Goal: Task Accomplishment & Management: Manage account settings

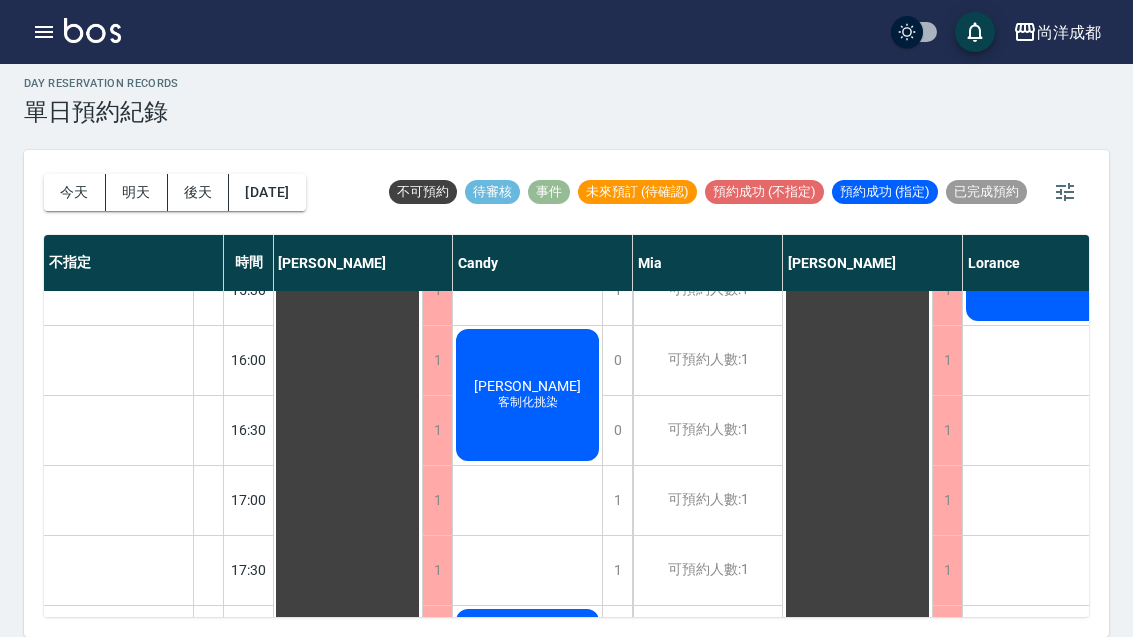
scroll to position [789, 1]
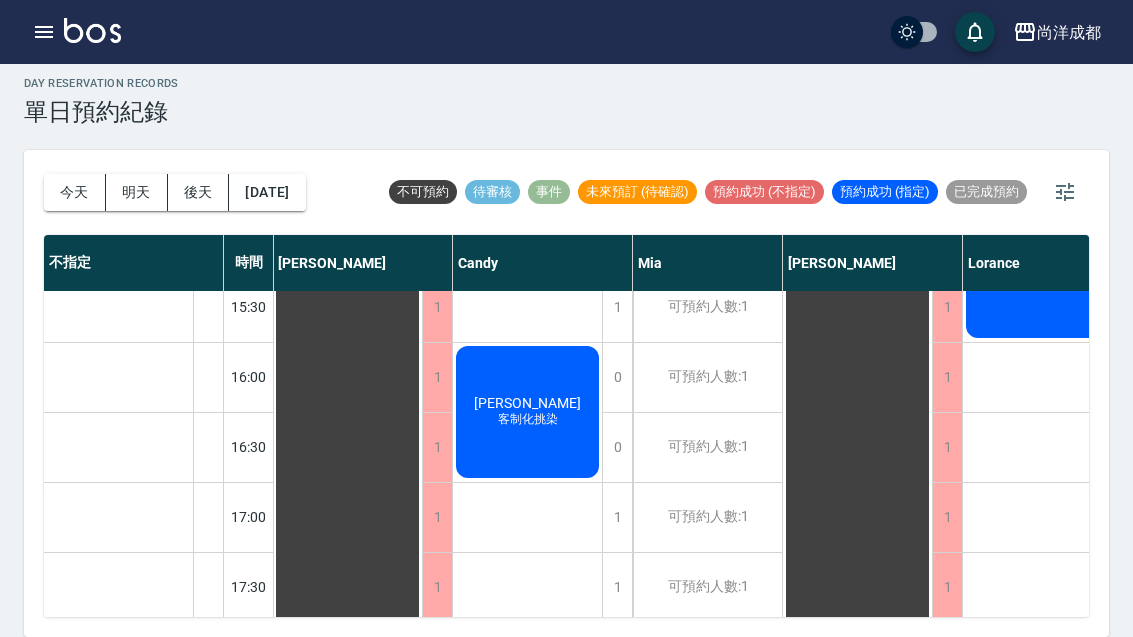
click at [526, 395] on span "[PERSON_NAME]" at bounding box center [527, 403] width 115 height 16
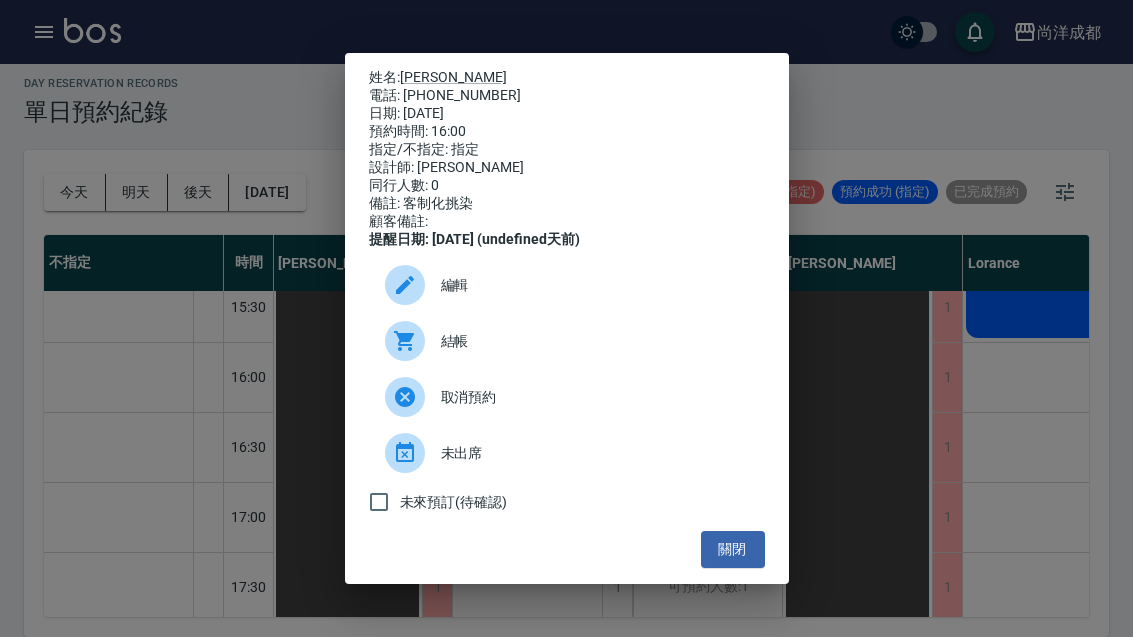
click at [437, 69] on link "[PERSON_NAME]" at bounding box center [453, 77] width 107 height 16
click at [48, 382] on div "姓名: [PERSON_NAME] 電話: [PHONE_NUMBER] 日期: [DATE] 預約時間: 16:00 指定/不指定: 指定 設計師: [PE…" at bounding box center [566, 318] width 1133 height 637
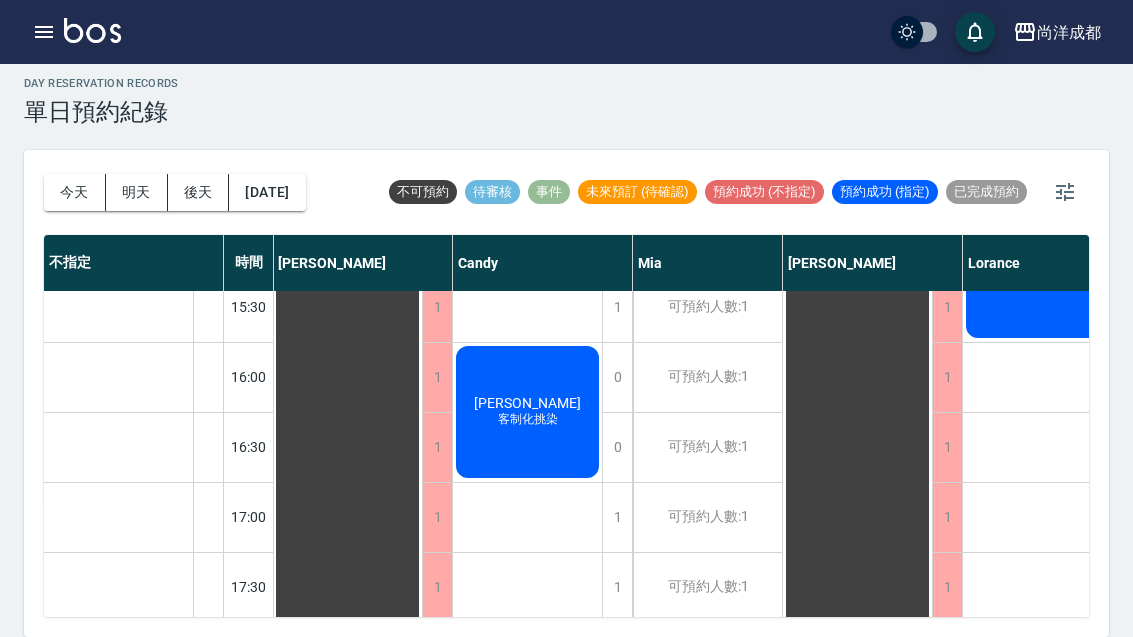
click at [140, 174] on button "明天" at bounding box center [137, 192] width 62 height 37
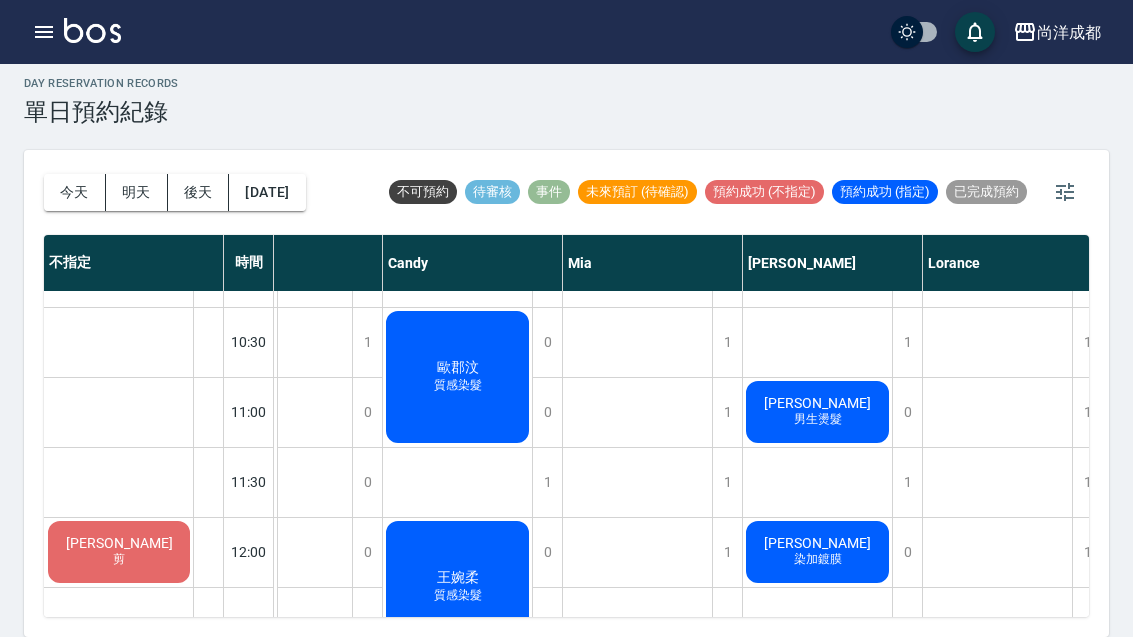
scroll to position [54, 147]
click at [839, 395] on span "[PERSON_NAME]" at bounding box center [816, 403] width 115 height 16
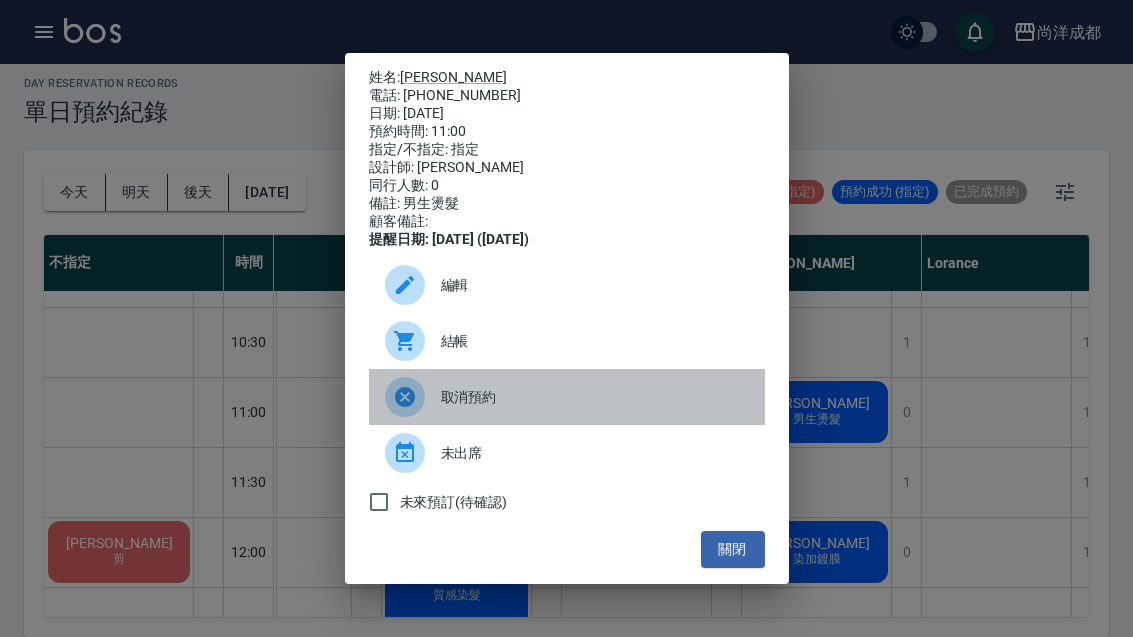
click at [453, 408] on span "取消預約" at bounding box center [595, 397] width 308 height 21
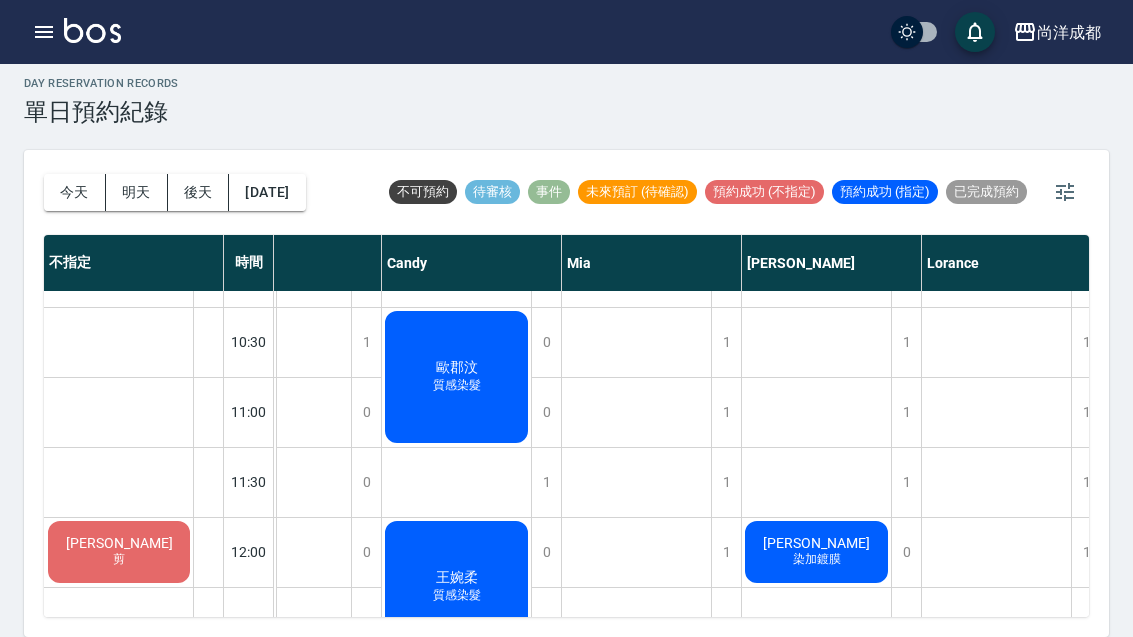
click at [65, 174] on button "今天" at bounding box center [75, 192] width 62 height 37
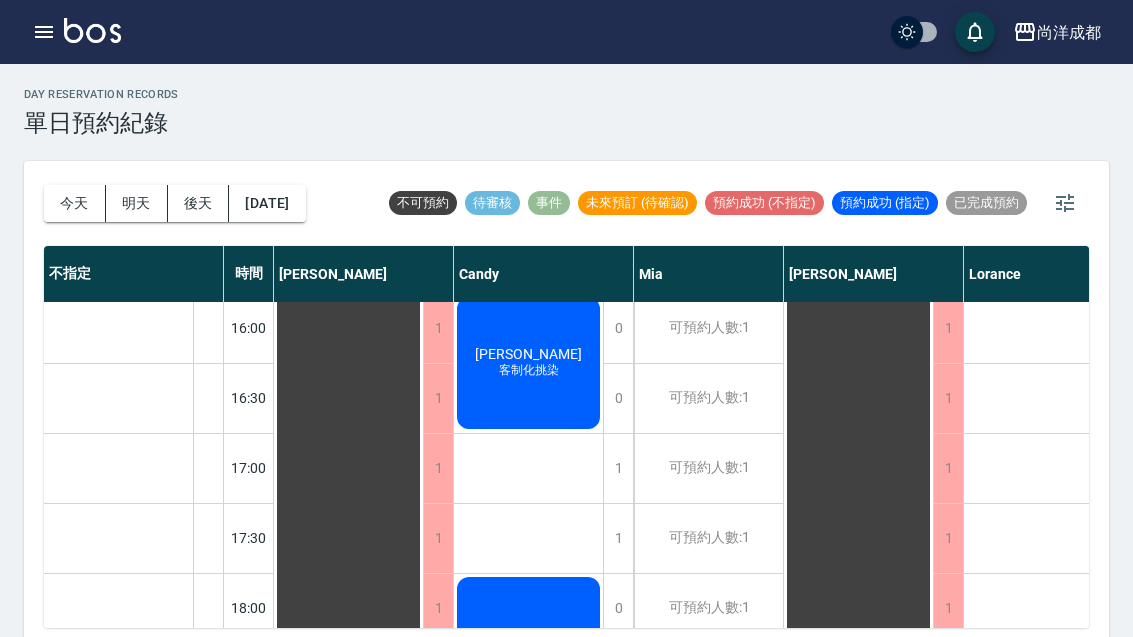
scroll to position [796, 0]
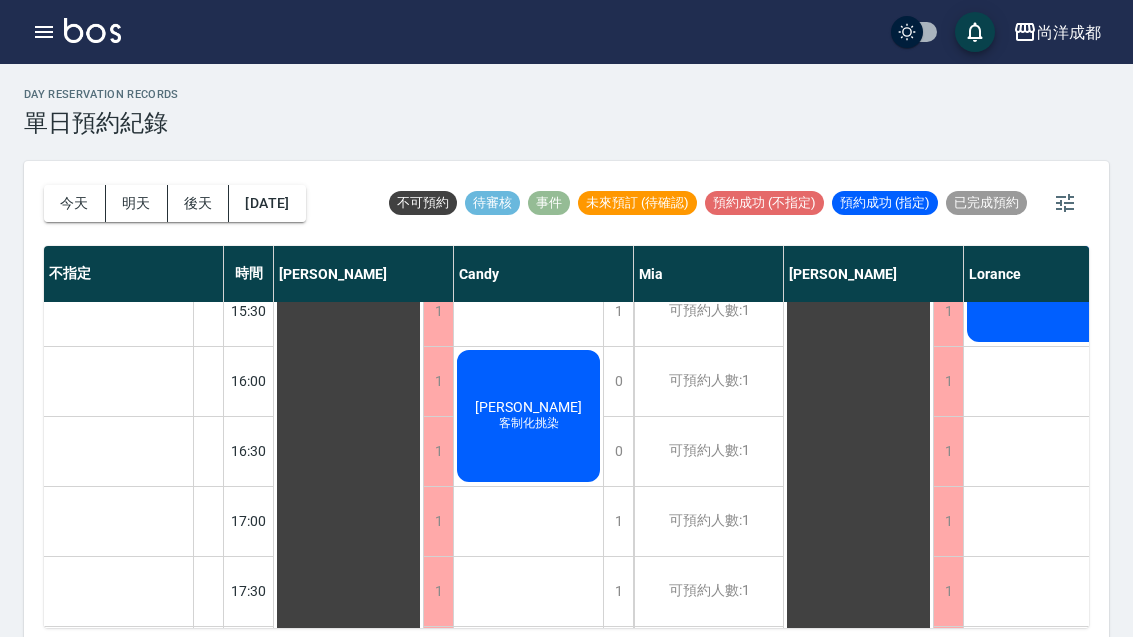
click at [557, 445] on div "[PERSON_NAME] 客制化挑染" at bounding box center [528, 416] width 149 height 138
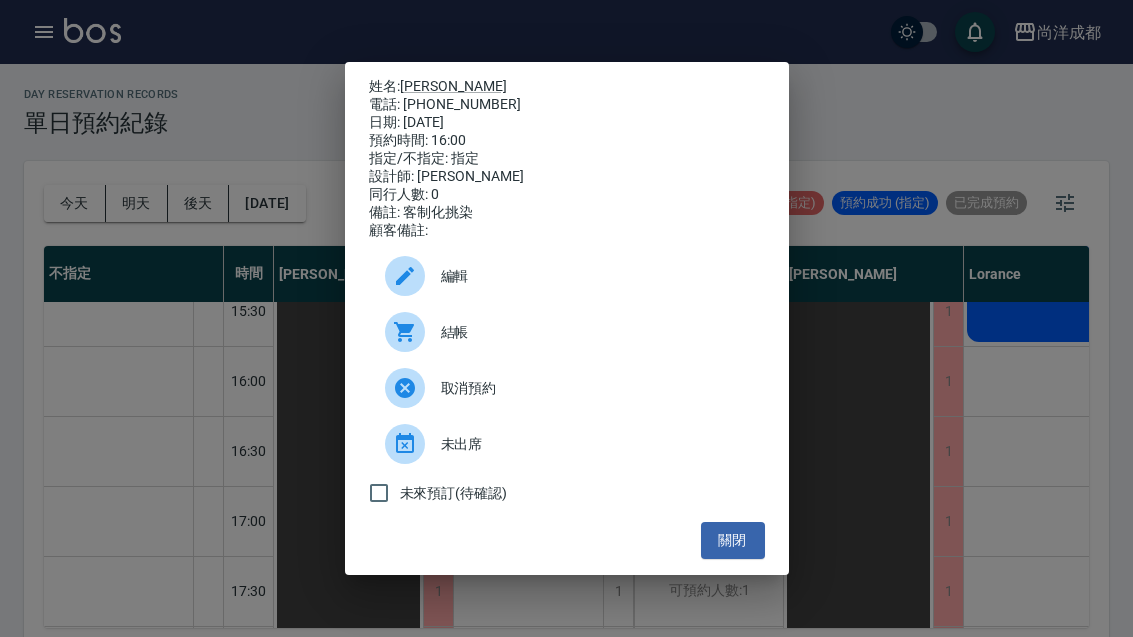
click at [725, 545] on button "關閉" at bounding box center [733, 540] width 64 height 37
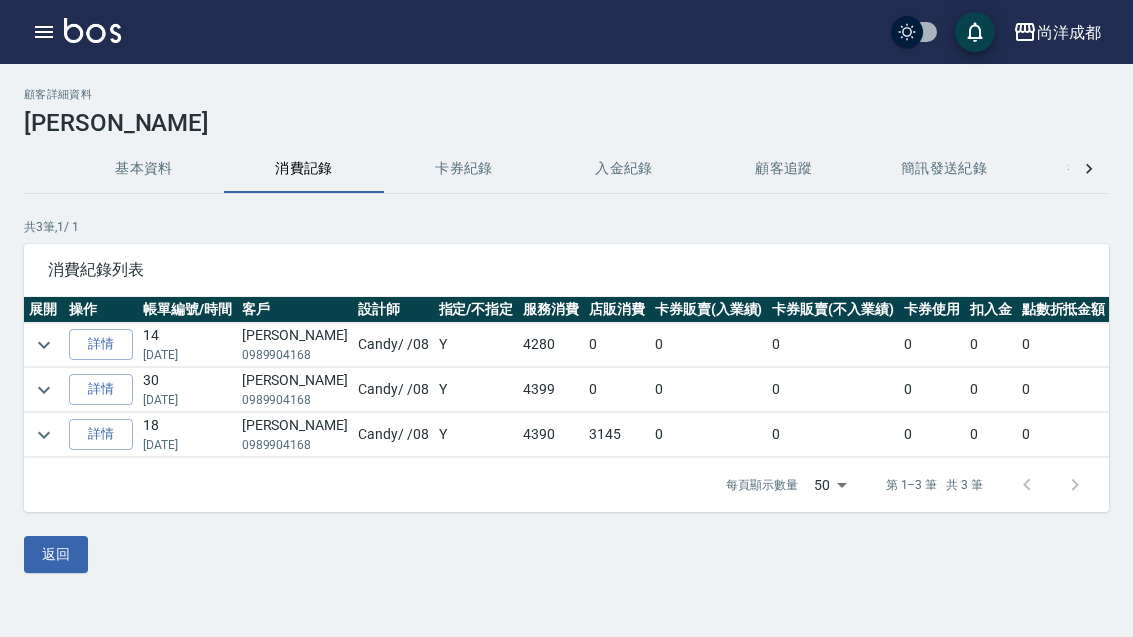
scroll to position [42, 0]
click at [54, 536] on button "返回" at bounding box center [56, 554] width 64 height 37
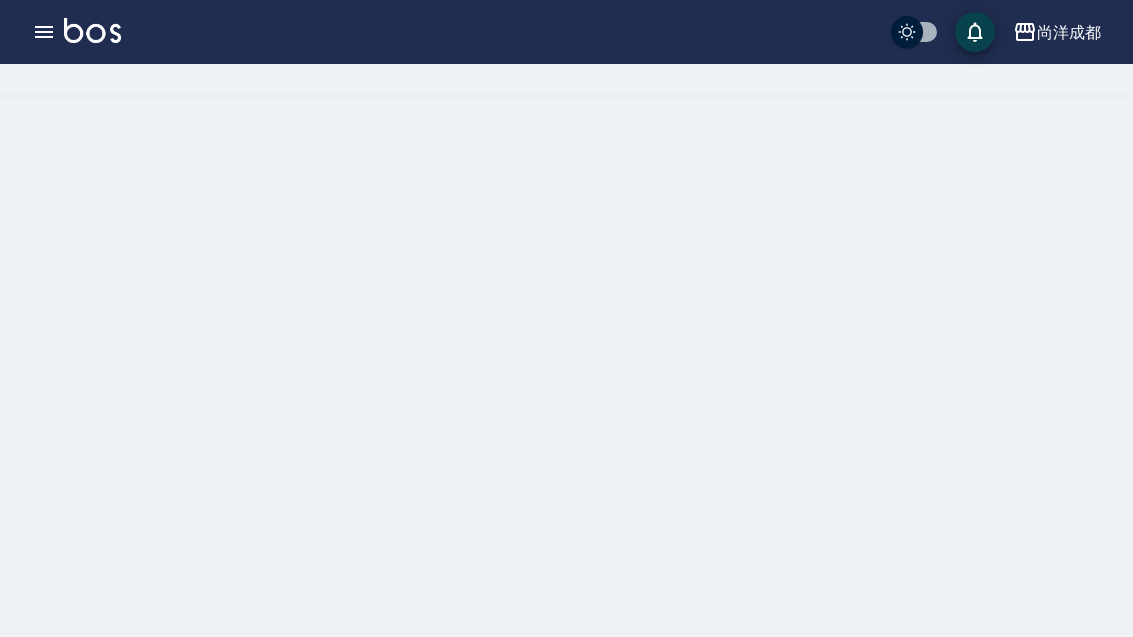
scroll to position [43, 0]
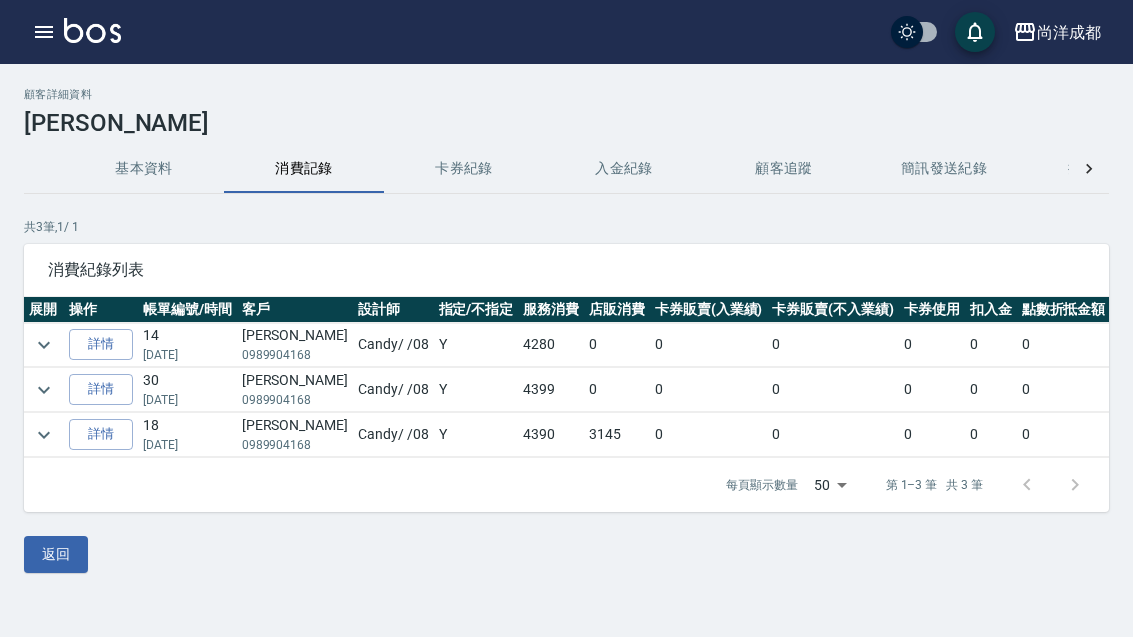
click at [101, 329] on link "詳情" at bounding box center [101, 344] width 64 height 31
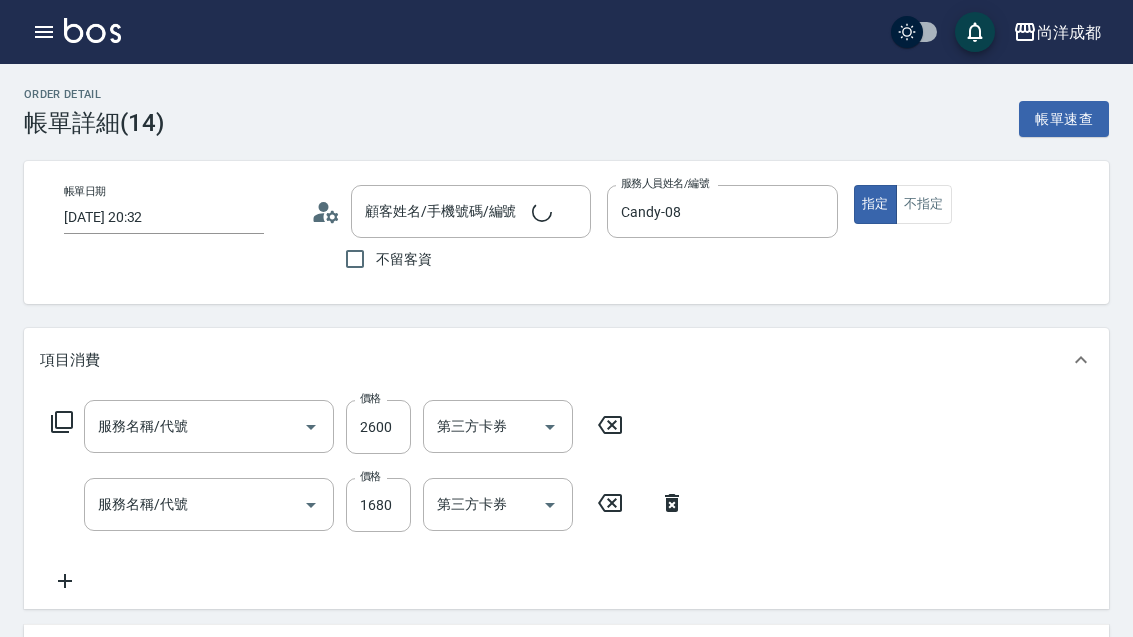
type input "2025/08/18 20:32"
type input "Candy-08"
type input "420"
type input "自備護髮(1000以上)(601)"
type input "染髮(501)"
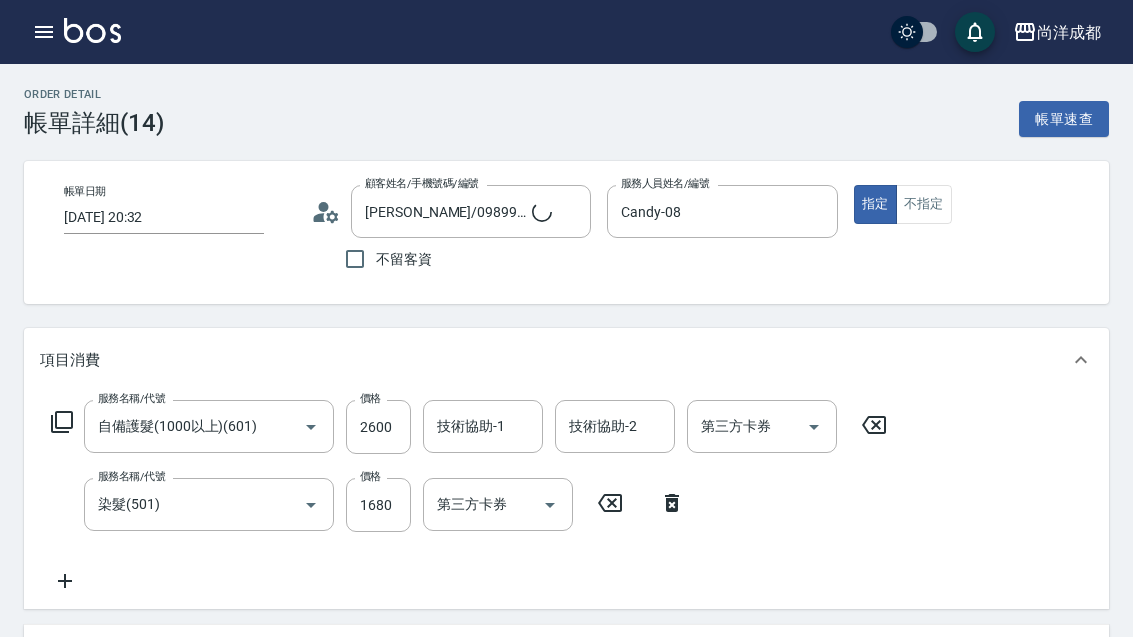
type input "鄧如玫/0989904168/"
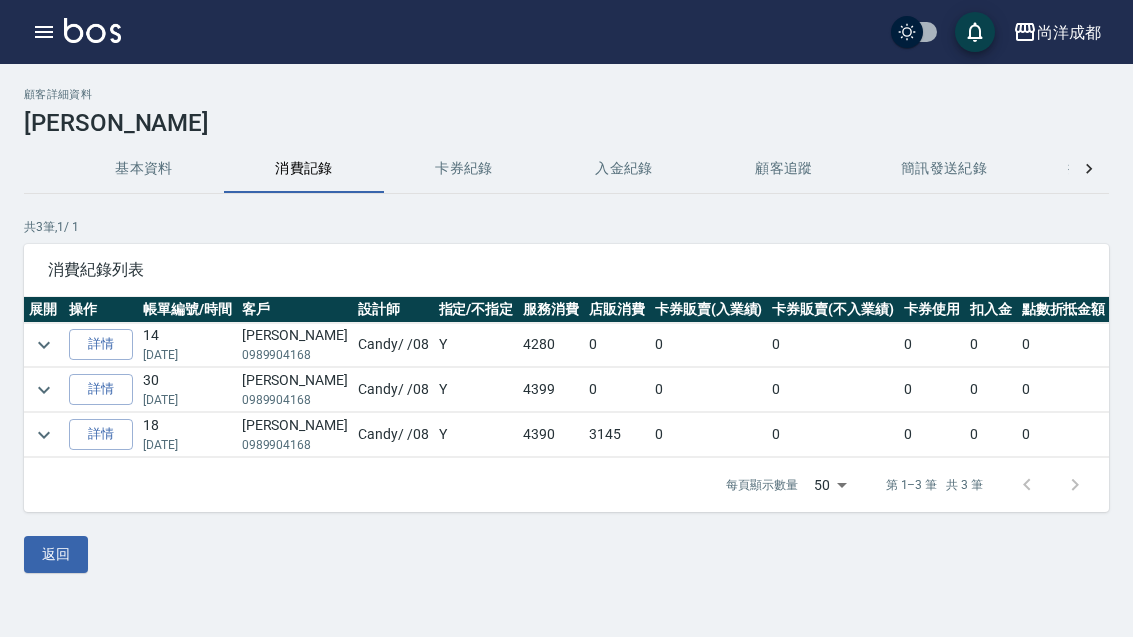
click at [95, 389] on link "詳情" at bounding box center [101, 389] width 64 height 31
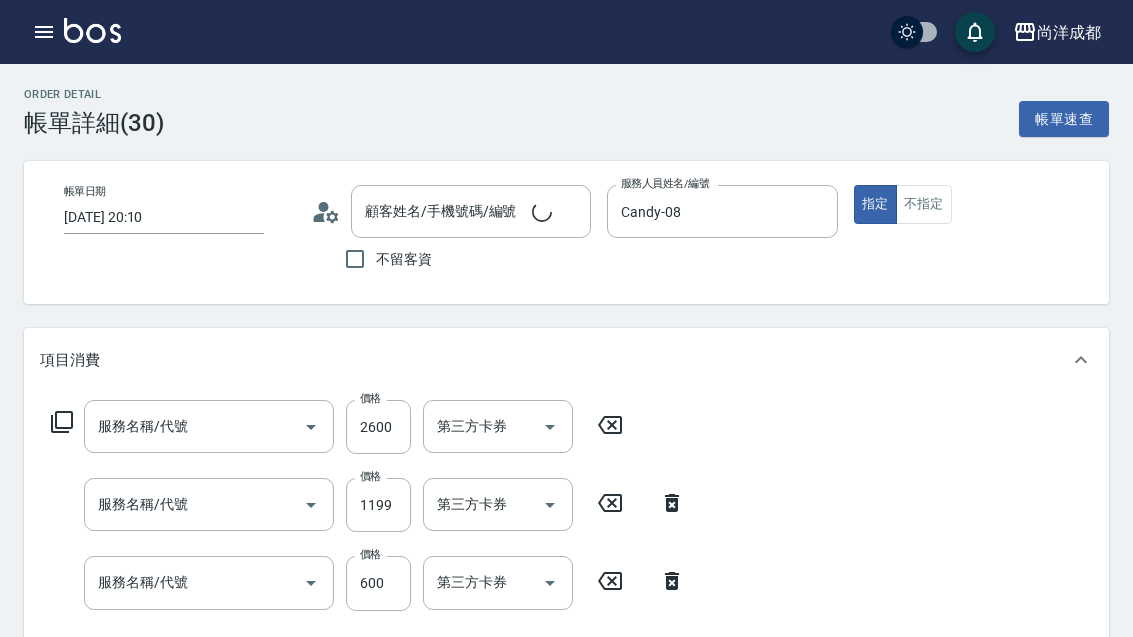
type input "2025/06/28 20:10"
type input "Candy-08"
type input "430"
type input "鄧如玫/0989904168/"
type input "自備護髮(1000以上)(601)"
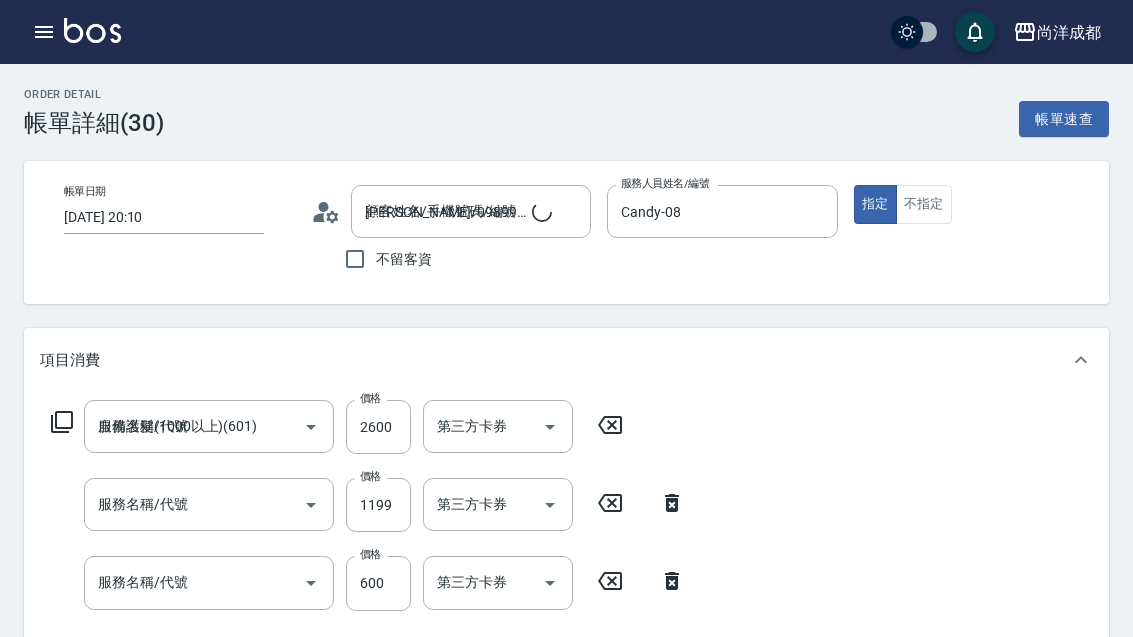
type input "染髮(501)"
type input "剪髮(401)"
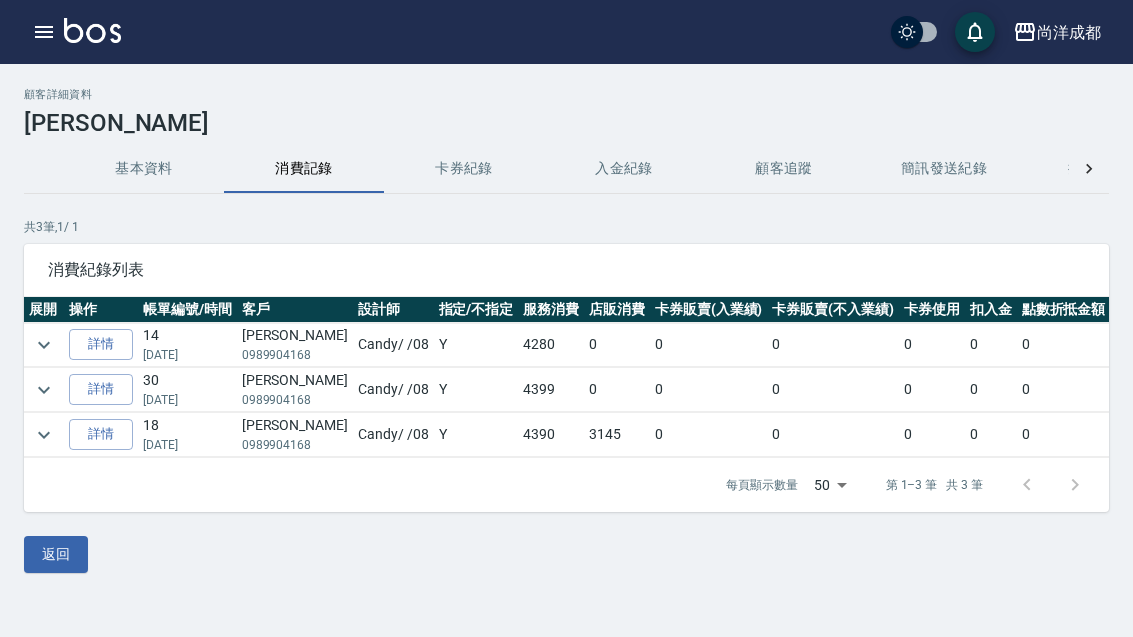
click at [99, 432] on link "詳情" at bounding box center [101, 434] width 64 height 31
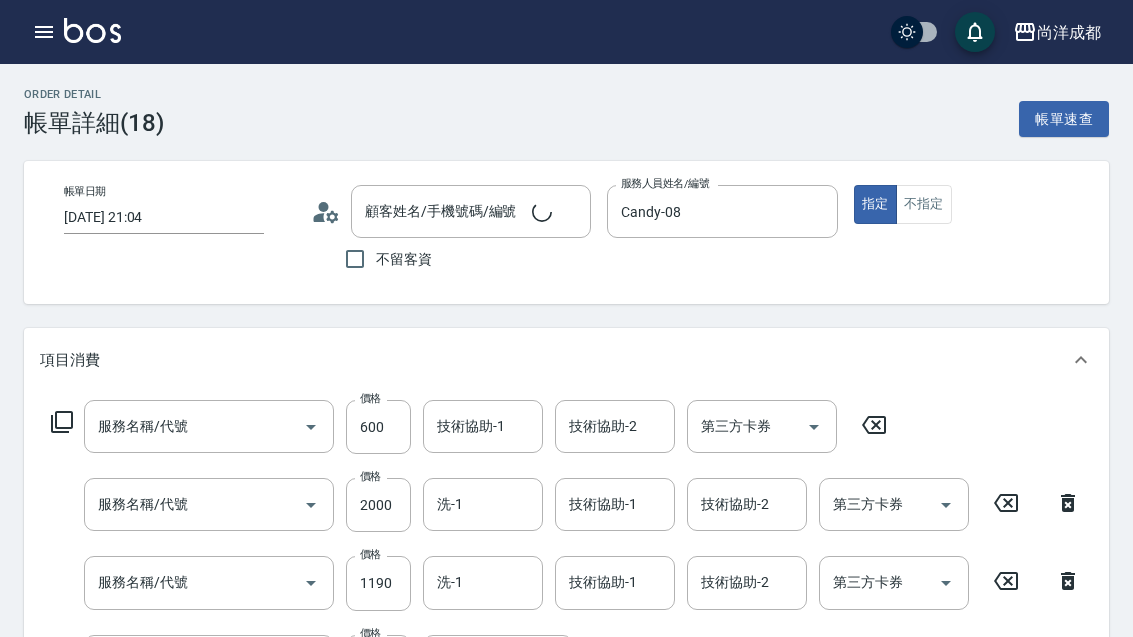
type input "2025/03/19 21:04"
type input "Candy-08"
type input "750"
type input "鄧如玫/0989904168/"
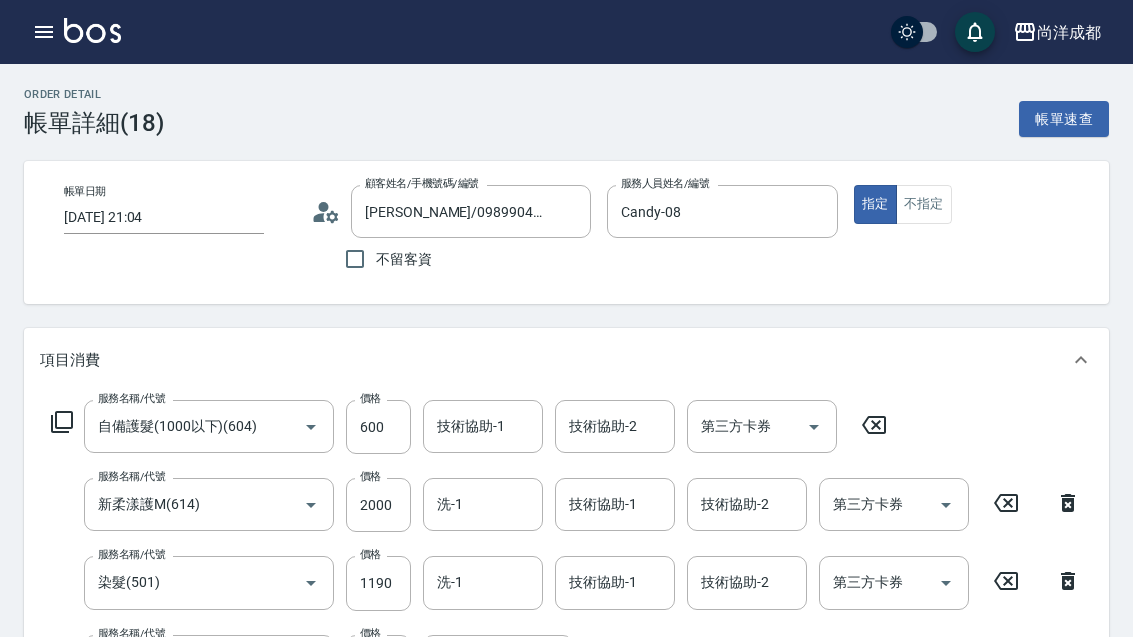
type input "自備護髮(1000以下)(604)"
type input "新柔漾護M(614)"
type input "染髮(501)"
type input "剪髮(401)"
